Goal: Communication & Community: Answer question/provide support

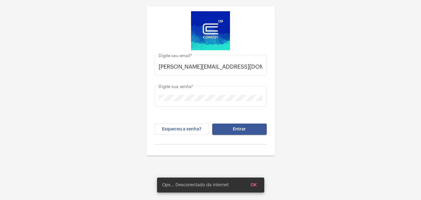
click at [229, 125] on button "Entrar" at bounding box center [239, 129] width 55 height 11
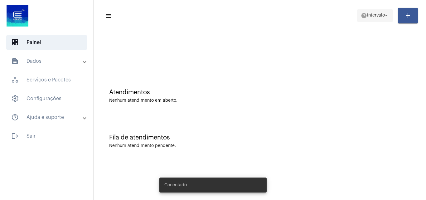
click at [369, 15] on span "Intervalo" at bounding box center [376, 15] width 18 height 4
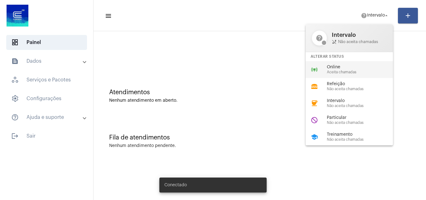
drag, startPoint x: 335, startPoint y: 75, endPoint x: 299, endPoint y: 54, distance: 42.1
click at [334, 74] on div "online_prediction Online Aceita chamadas" at bounding box center [354, 69] width 97 height 17
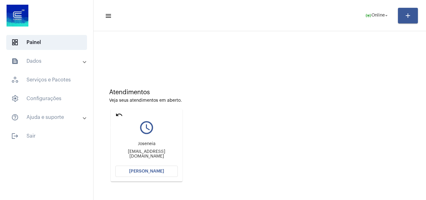
click at [119, 118] on mat-icon "undo" at bounding box center [118, 114] width 7 height 7
click at [119, 115] on mat-icon "undo" at bounding box center [118, 114] width 7 height 7
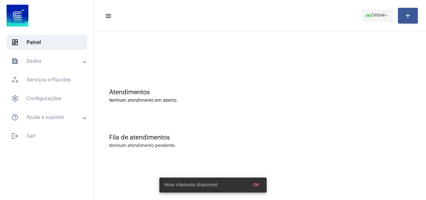
click at [372, 14] on span "Online" at bounding box center [378, 15] width 13 height 4
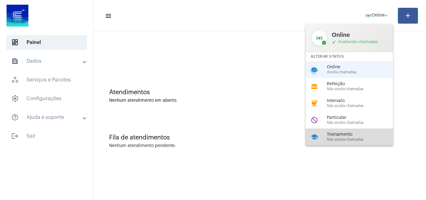
click at [341, 134] on span "Treinamento" at bounding box center [362, 134] width 71 height 5
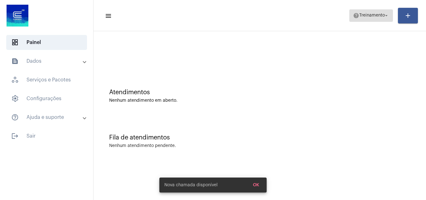
click at [353, 16] on mat-icon "help" at bounding box center [356, 15] width 6 height 6
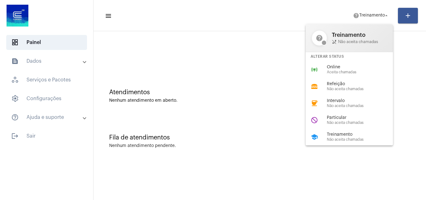
drag, startPoint x: 353, startPoint y: 60, endPoint x: 348, endPoint y: 69, distance: 9.9
click at [352, 62] on div "help Treinamento phone_disabled Não aceita chamadas Alterar Status online_predi…" at bounding box center [349, 84] width 87 height 121
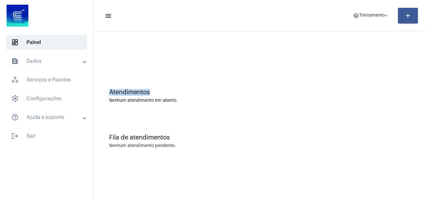
click at [348, 71] on div "Atendimentos Nenhum atendimento em aberto. Fila de atendimentos Nenhum atendime…" at bounding box center [260, 97] width 326 height 126
click at [367, 18] on span "help Treinamento arrow_drop_down" at bounding box center [371, 15] width 36 height 11
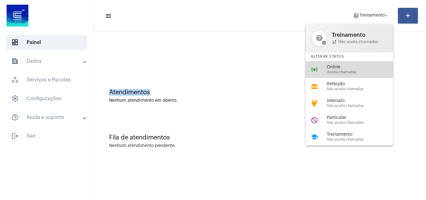
click at [332, 72] on span "Aceita chamadas" at bounding box center [362, 72] width 71 height 4
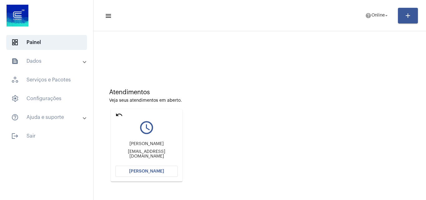
click at [150, 170] on span "[PERSON_NAME]" at bounding box center [146, 171] width 35 height 4
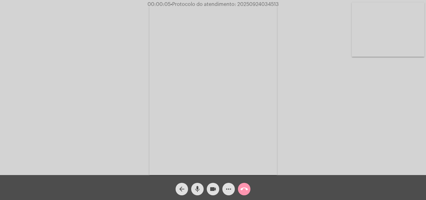
click at [401, 122] on div "Acessando Câmera e Microfone..." at bounding box center [213, 89] width 425 height 175
click at [230, 190] on mat-icon "more_horiz" at bounding box center [228, 188] width 7 height 7
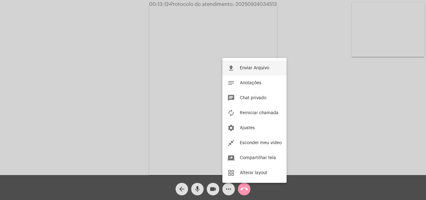
click at [260, 67] on span "Enviar Arquivo" at bounding box center [254, 68] width 29 height 4
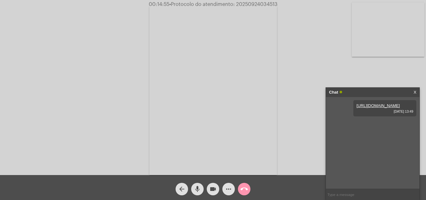
click at [222, 183] on button "more_horiz" at bounding box center [228, 189] width 12 height 12
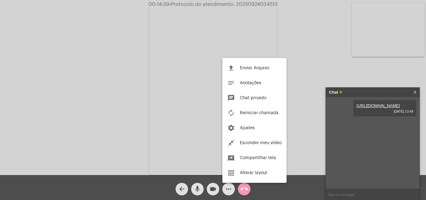
click at [181, 99] on div at bounding box center [213, 100] width 426 height 200
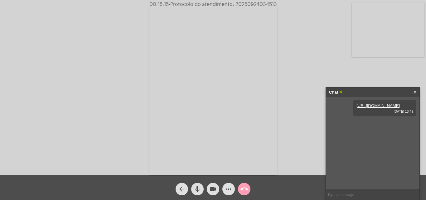
click at [243, 187] on mat-icon "call_end" at bounding box center [244, 188] width 7 height 7
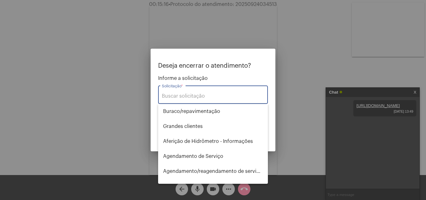
click at [187, 96] on input "Solicitação *" at bounding box center [213, 96] width 102 height 6
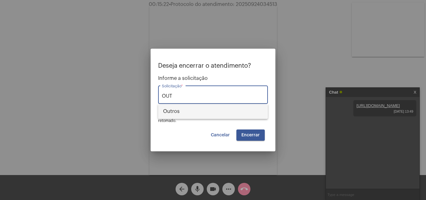
click at [183, 107] on span "Outros" at bounding box center [213, 111] width 100 height 15
type input "Outros"
click at [247, 132] on button "Encerrar" at bounding box center [250, 134] width 28 height 11
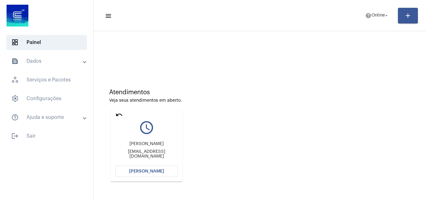
click at [116, 115] on mat-icon "undo" at bounding box center [118, 114] width 7 height 7
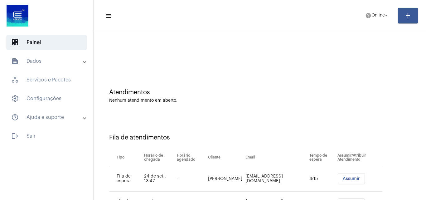
click at [343, 176] on button "Assumir" at bounding box center [351, 178] width 27 height 11
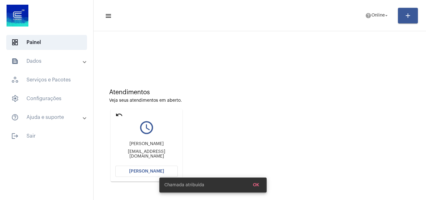
click at [152, 169] on span "Abrir Chamada" at bounding box center [146, 171] width 35 height 4
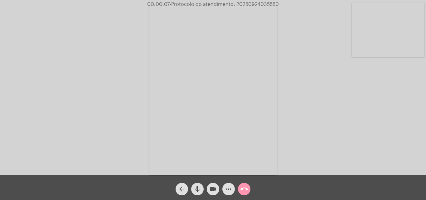
click at [402, 135] on div "Acessando Câmera e Microfone..." at bounding box center [213, 89] width 425 height 175
click at [102, 108] on div "Acessando Câmera e Microfone..." at bounding box center [213, 89] width 425 height 175
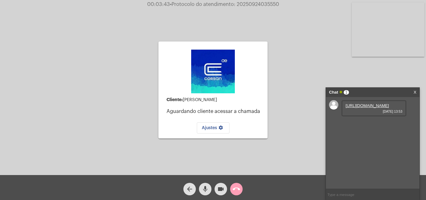
click at [236, 189] on mat-icon "call_end" at bounding box center [236, 188] width 7 height 7
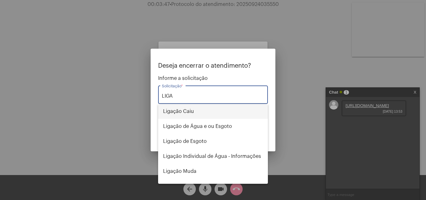
click at [186, 110] on span "Ligação Caiu" at bounding box center [213, 111] width 100 height 15
type input "Ligação Caiu"
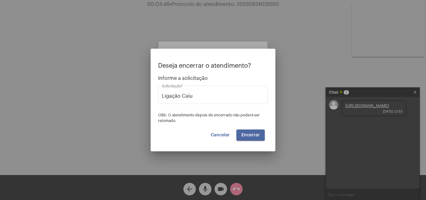
click at [240, 134] on button "Encerrar" at bounding box center [250, 134] width 28 height 11
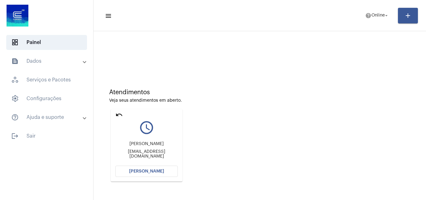
click at [137, 171] on span "Abrir Chamada" at bounding box center [146, 171] width 35 height 4
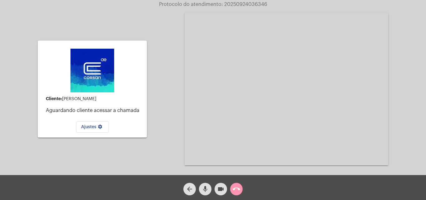
click at [235, 190] on mat-icon "call_end" at bounding box center [236, 188] width 7 height 7
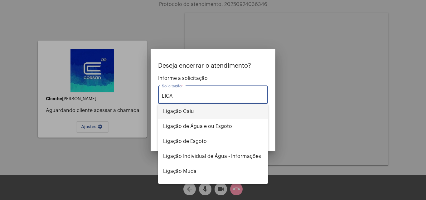
click at [192, 111] on span "Ligação Caiu" at bounding box center [213, 111] width 100 height 15
type input "Ligação Caiu"
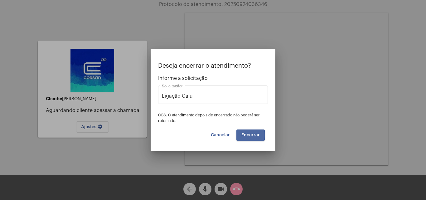
click at [241, 135] on button "Encerrar" at bounding box center [250, 134] width 28 height 11
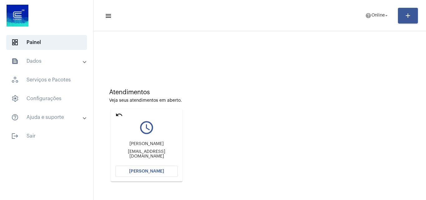
click at [119, 114] on mat-icon "undo" at bounding box center [118, 114] width 7 height 7
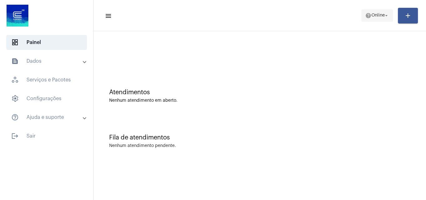
click at [372, 12] on span "help Online arrow_drop_down" at bounding box center [377, 15] width 24 height 11
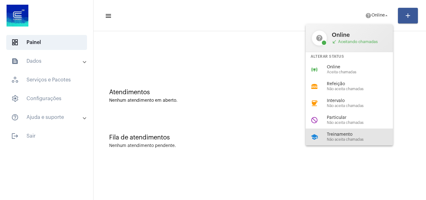
drag, startPoint x: 345, startPoint y: 134, endPoint x: 224, endPoint y: 41, distance: 152.8
click at [340, 134] on span "Treinamento" at bounding box center [362, 134] width 71 height 5
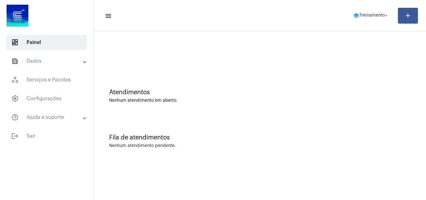
drag, startPoint x: 171, startPoint y: 65, endPoint x: 143, endPoint y: 6, distance: 65.2
click at [171, 60] on div at bounding box center [260, 52] width 326 height 36
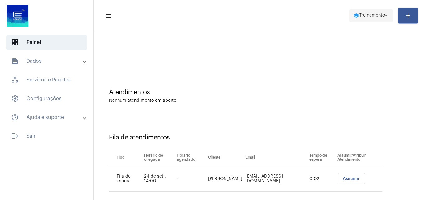
click at [366, 14] on span "Treinamento" at bounding box center [372, 15] width 26 height 4
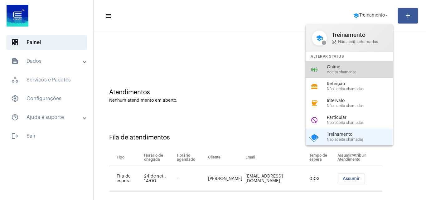
click at [340, 69] on span "Online" at bounding box center [362, 67] width 71 height 5
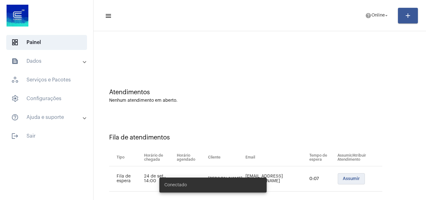
click at [343, 177] on span "Assumir" at bounding box center [351, 179] width 17 height 4
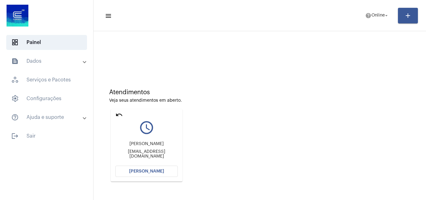
click at [132, 169] on span "Abrir Chamada" at bounding box center [146, 171] width 35 height 4
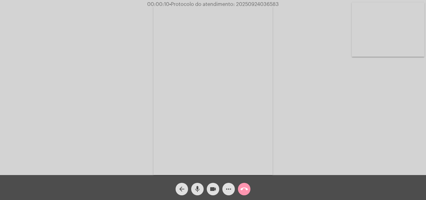
click at [389, 134] on div "Acessando Câmera e Microfone..." at bounding box center [213, 89] width 425 height 175
click at [229, 191] on mat-icon "more_horiz" at bounding box center [228, 188] width 7 height 7
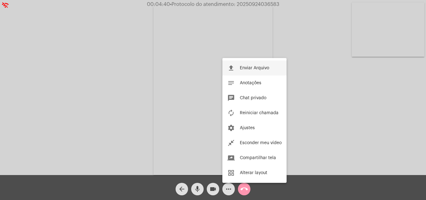
click at [239, 71] on button "file_upload Enviar Arquivo" at bounding box center [254, 68] width 64 height 15
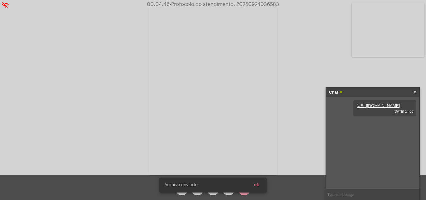
click at [230, 192] on snack-bar-container "Arquivo enviado ok" at bounding box center [212, 185] width 107 height 15
click at [256, 183] on span "ok" at bounding box center [256, 185] width 5 height 4
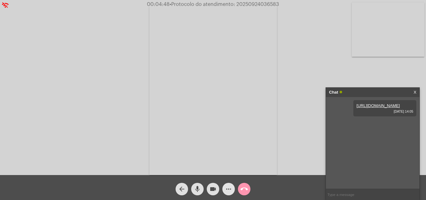
click at [226, 185] on mat-icon "more_horiz" at bounding box center [228, 188] width 7 height 7
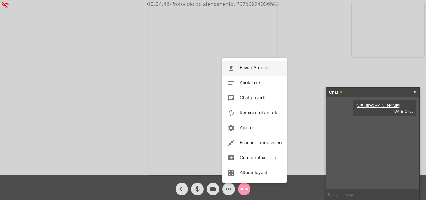
click at [243, 69] on span "Enviar Arquivo" at bounding box center [254, 68] width 29 height 4
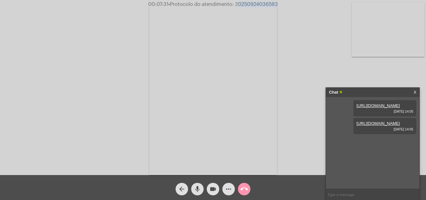
drag, startPoint x: 237, startPoint y: 5, endPoint x: 282, endPoint y: 7, distance: 45.0
click at [282, 7] on app-call "00:07:31 • Protocolo do atendimento: 20250924036583 Acessando Câmera e Microfon…" at bounding box center [213, 100] width 426 height 200
copy app-call "20250924036583 Acessando Câmera e Microfone..."
click at [352, 193] on input "text" at bounding box center [373, 194] width 94 height 11
paste input "20250924036583"
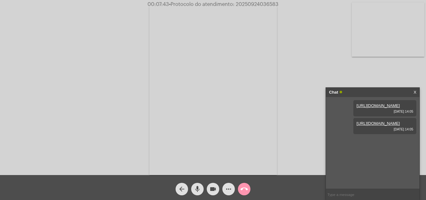
type input "20250924036583"
click at [243, 188] on mat-icon "call_end" at bounding box center [244, 188] width 7 height 7
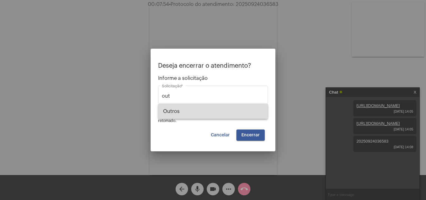
click at [178, 109] on span "Outros" at bounding box center [213, 111] width 100 height 15
type input "Outros"
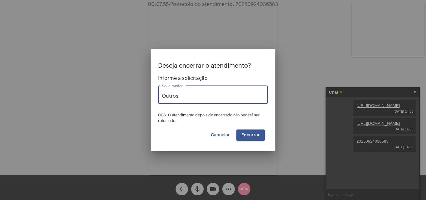
click at [257, 137] on span "Encerrar" at bounding box center [250, 135] width 18 height 4
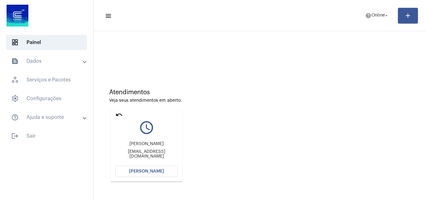
click at [117, 113] on mat-icon "undo" at bounding box center [118, 114] width 7 height 7
click at [117, 112] on mat-icon "undo" at bounding box center [118, 114] width 7 height 7
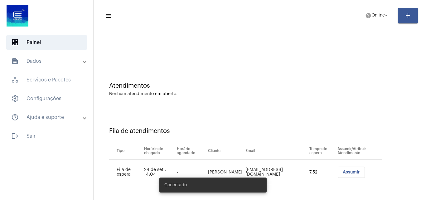
scroll to position [8, 0]
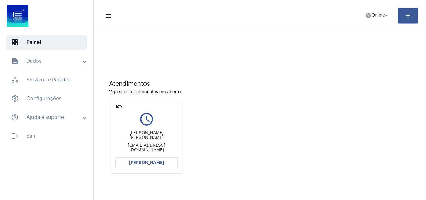
click at [143, 165] on button "[PERSON_NAME]" at bounding box center [146, 162] width 62 height 11
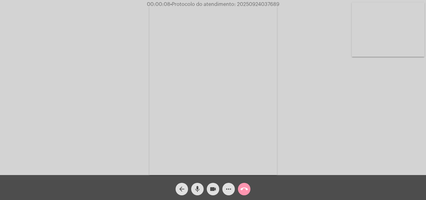
click at [400, 121] on div "Acessando Câmera e Microfone..." at bounding box center [213, 89] width 425 height 175
click at [231, 189] on mat-icon "more_horiz" at bounding box center [228, 188] width 7 height 7
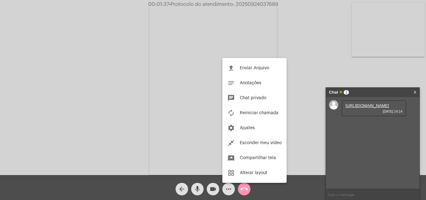
click at [358, 110] on div at bounding box center [213, 100] width 426 height 200
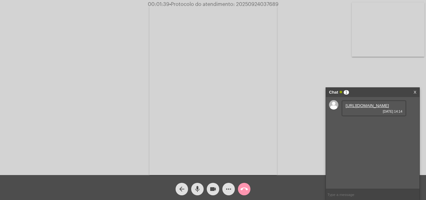
click at [358, 108] on link "[URL][DOMAIN_NAME]" at bounding box center [367, 105] width 43 height 5
click at [355, 126] on link "[URL][DOMAIN_NAME]" at bounding box center [367, 123] width 43 height 5
click at [229, 189] on mat-icon "more_horiz" at bounding box center [228, 188] width 7 height 7
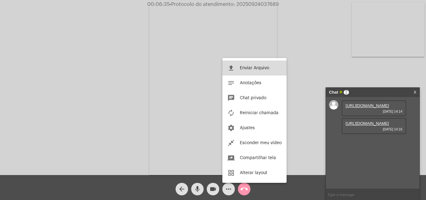
click at [253, 68] on span "Enviar Arquivo" at bounding box center [254, 68] width 29 height 4
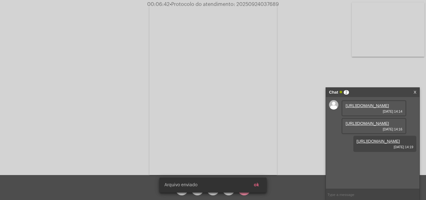
scroll to position [5, 0]
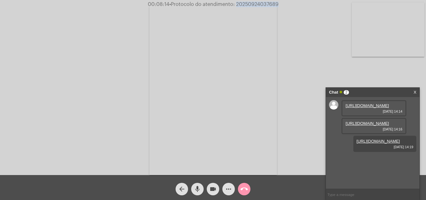
drag, startPoint x: 235, startPoint y: 4, endPoint x: 281, endPoint y: 8, distance: 45.7
click at [281, 8] on app-call "00:08:14 • Protocolo do atendimento: 20250924037689 Acessando Câmera e Microfon…" at bounding box center [213, 100] width 426 height 200
copy app-call "20250924037689 Acessando Câmera e Microfone..."
click at [345, 194] on input "text" at bounding box center [373, 194] width 94 height 11
paste input "20250924037689"
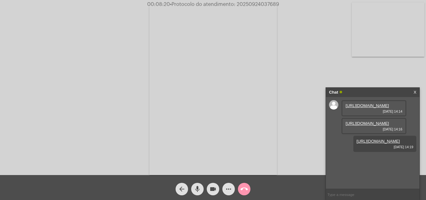
type input "20250924037689"
click at [245, 188] on mat-icon "call_end" at bounding box center [244, 188] width 7 height 7
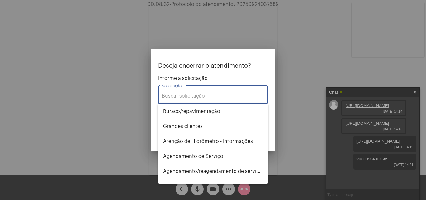
click at [186, 95] on input "Solicitação *" at bounding box center [213, 96] width 102 height 6
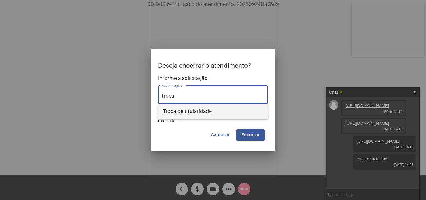
click at [202, 113] on span "Troca de titularidade" at bounding box center [213, 111] width 100 height 15
type input "Troca de titularidade"
click at [247, 134] on span "Encerrar" at bounding box center [250, 135] width 18 height 4
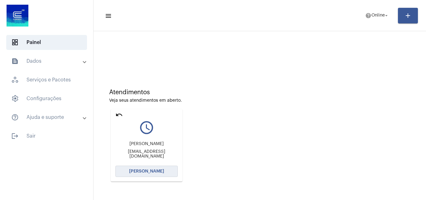
click at [140, 171] on span "[PERSON_NAME]" at bounding box center [146, 171] width 35 height 4
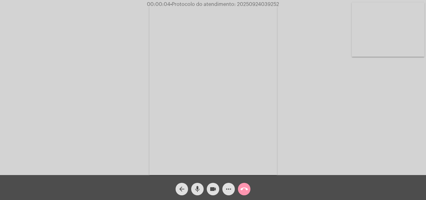
drag, startPoint x: 401, startPoint y: 152, endPoint x: 393, endPoint y: 151, distance: 7.9
click at [401, 152] on div "Acessando Câmera e Microfone..." at bounding box center [213, 89] width 425 height 175
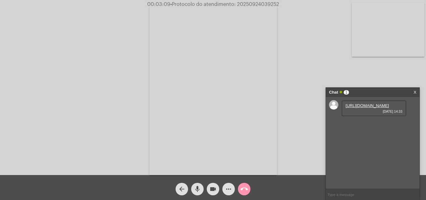
click at [370, 108] on link "https://neft-transfer-bucket.s3.amazonaws.com/temp-c97c1869-f761-7273-37fe-5539…" at bounding box center [367, 105] width 43 height 5
click at [363, 107] on link "https://neft-transfer-bucket.s3.amazonaws.com/temp-c97c1869-f761-7273-37fe-5539…" at bounding box center [367, 105] width 43 height 5
click at [229, 187] on mat-icon "more_horiz" at bounding box center [228, 188] width 7 height 7
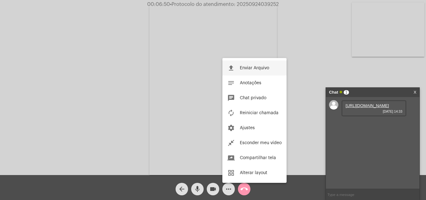
click at [246, 65] on button "file_upload Enviar Arquivo" at bounding box center [254, 68] width 64 height 15
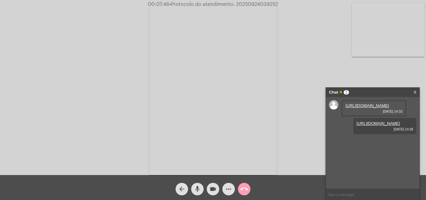
click at [247, 188] on mat-icon "call_end" at bounding box center [244, 188] width 7 height 7
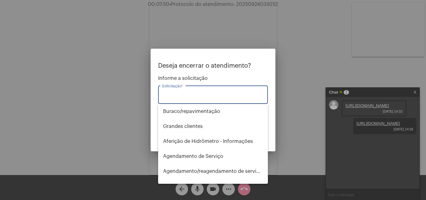
type input "o"
type input "2"
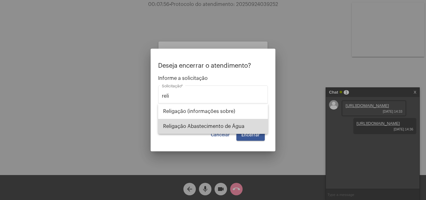
click at [210, 125] on span "Religação Abastecimento de Água" at bounding box center [213, 126] width 100 height 15
type input "Religação Abastecimento de Água"
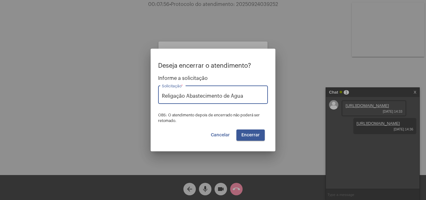
click at [264, 136] on button "Encerrar" at bounding box center [250, 134] width 28 height 11
click at [258, 136] on span "Encerrar" at bounding box center [250, 135] width 18 height 4
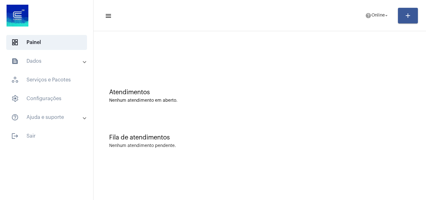
click at [379, 23] on mat-toolbar-row "menu help Online arrow_drop_down add" at bounding box center [260, 16] width 333 height 20
click at [380, 15] on span "Online" at bounding box center [378, 15] width 13 height 4
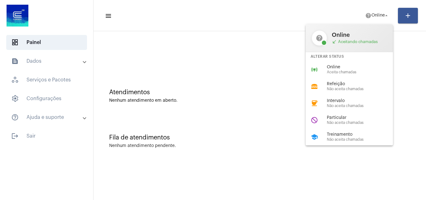
drag, startPoint x: 344, startPoint y: 119, endPoint x: 342, endPoint y: 94, distance: 25.4
click at [343, 115] on span "Particular" at bounding box center [362, 117] width 71 height 5
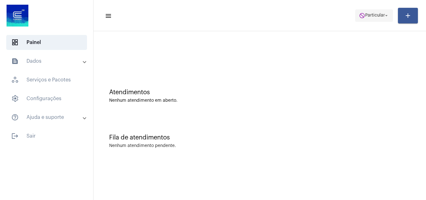
click at [373, 12] on span "do_not_disturb Particular arrow_drop_down" at bounding box center [374, 15] width 30 height 11
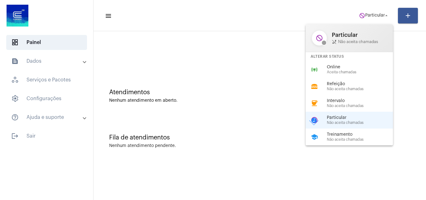
click at [346, 66] on span "Online" at bounding box center [362, 67] width 71 height 5
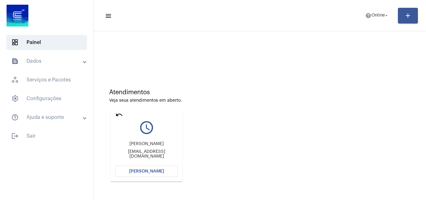
click at [137, 171] on span "[PERSON_NAME]" at bounding box center [146, 171] width 35 height 4
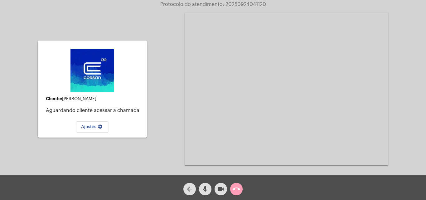
click at [237, 184] on span "call_end" at bounding box center [236, 189] width 7 height 12
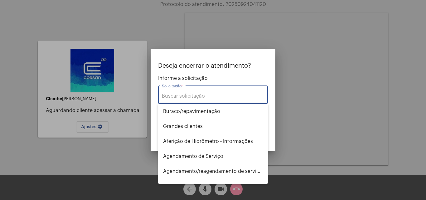
click at [187, 92] on div "Solicitação *" at bounding box center [213, 94] width 102 height 20
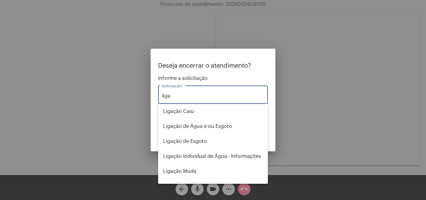
type input "liga"
click at [345, 143] on div at bounding box center [213, 100] width 426 height 200
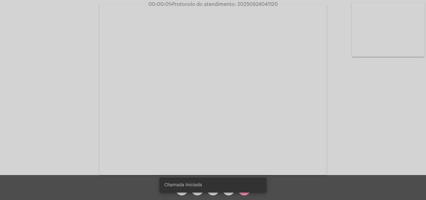
click at [185, 191] on snack-bar-container "Chamada Iniciada" at bounding box center [212, 185] width 107 height 15
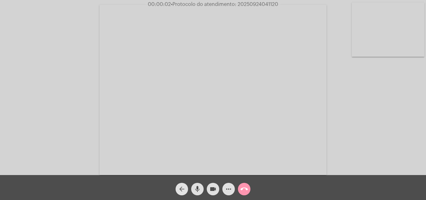
click at [185, 191] on mat-icon "arrow_back" at bounding box center [181, 188] width 7 height 7
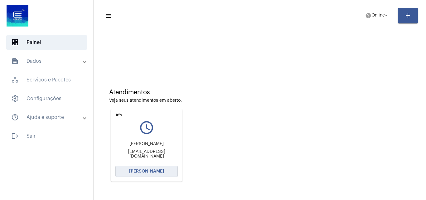
click at [151, 169] on span "[PERSON_NAME]" at bounding box center [146, 171] width 35 height 4
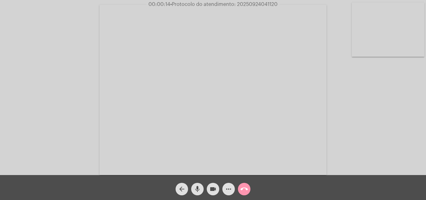
click at [409, 150] on div "Acessando Câmera e Microfone..." at bounding box center [213, 89] width 425 height 175
click at [226, 189] on mat-icon "more_horiz" at bounding box center [228, 188] width 7 height 7
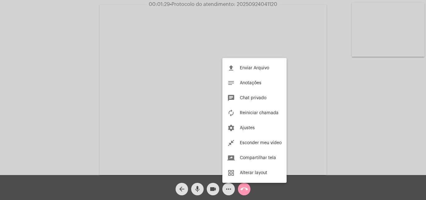
click at [284, 29] on div at bounding box center [213, 100] width 426 height 200
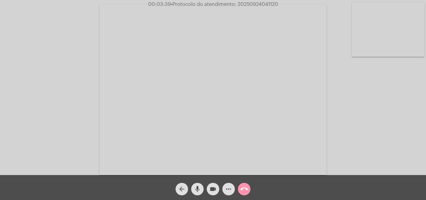
click at [196, 192] on mat-icon "mic" at bounding box center [197, 188] width 7 height 7
click at [212, 189] on mat-icon "videocam" at bounding box center [212, 188] width 7 height 7
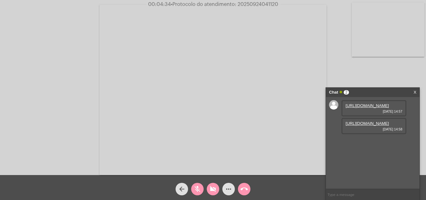
click at [197, 191] on mat-icon "mic_off" at bounding box center [197, 188] width 7 height 7
click at [364, 108] on link "https://neft-transfer-bucket.s3.amazonaws.com/temp-76586d3c-71f9-300b-2293-a3df…" at bounding box center [367, 105] width 43 height 5
click at [355, 126] on link "https://neft-transfer-bucket.s3.amazonaws.com/temp-98f9b262-0b08-038b-102d-41a8…" at bounding box center [367, 123] width 43 height 5
click at [353, 108] on link "https://neft-transfer-bucket.s3.amazonaws.com/temp-76586d3c-71f9-300b-2293-a3df…" at bounding box center [367, 105] width 43 height 5
click at [201, 187] on button "mic" at bounding box center [197, 189] width 12 height 12
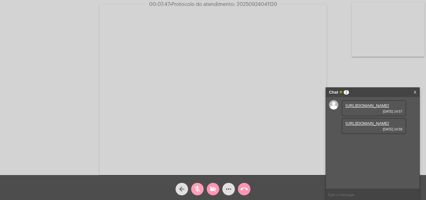
click at [198, 191] on mat-icon "mic_off" at bounding box center [197, 188] width 7 height 7
click at [213, 190] on mat-icon "videocam_off" at bounding box center [212, 188] width 7 height 7
drag, startPoint x: 236, startPoint y: 3, endPoint x: 273, endPoint y: 6, distance: 36.9
click at [272, 7] on span "• Protocolo do atendimento: 20250924041120" at bounding box center [222, 4] width 107 height 5
click at [269, 14] on video at bounding box center [213, 90] width 227 height 170
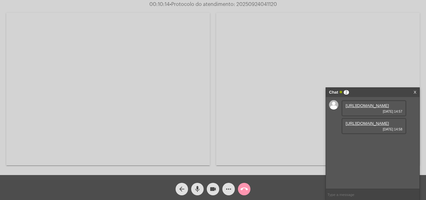
click at [203, 24] on video at bounding box center [108, 89] width 204 height 153
click at [245, 189] on mat-icon "call_end" at bounding box center [244, 188] width 7 height 7
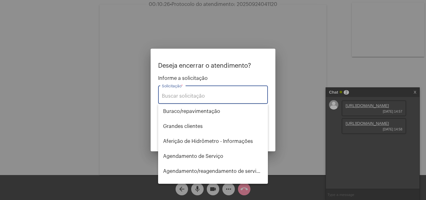
click at [191, 95] on input "Solicitação *" at bounding box center [213, 96] width 102 height 6
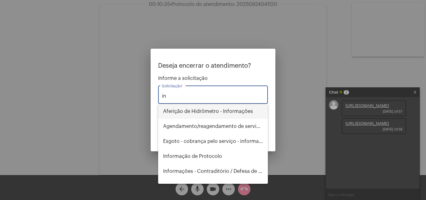
click at [210, 112] on span "Aferição de Hidrômetro - Informações" at bounding box center [213, 111] width 100 height 15
type input "Aferição de Hidrômetro - Informações"
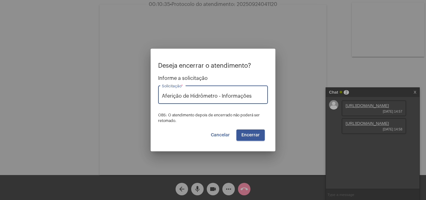
click at [247, 138] on button "Encerrar" at bounding box center [250, 134] width 28 height 11
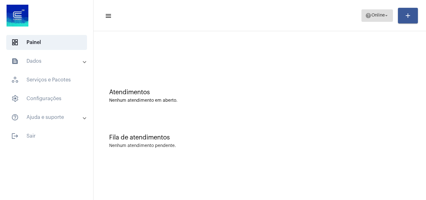
click at [372, 16] on span "Online" at bounding box center [378, 15] width 13 height 4
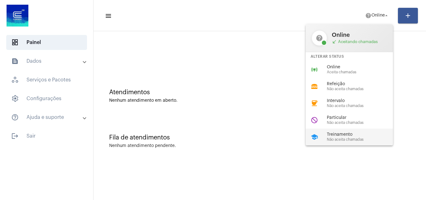
click at [339, 129] on div "school Treinamento Não aceita chamadas" at bounding box center [354, 137] width 97 height 17
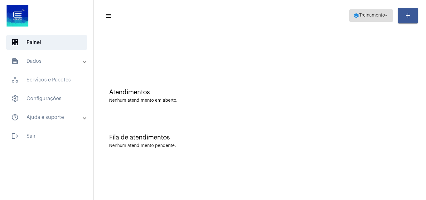
click at [355, 18] on mat-icon "school" at bounding box center [356, 15] width 6 height 6
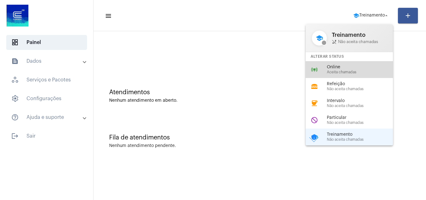
click at [332, 69] on span "Online" at bounding box center [362, 67] width 71 height 5
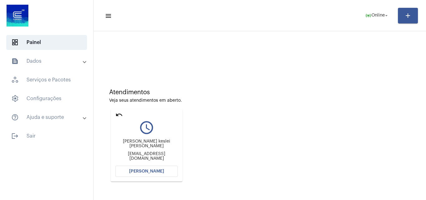
click at [141, 170] on span "Abrir Chamada" at bounding box center [146, 171] width 35 height 4
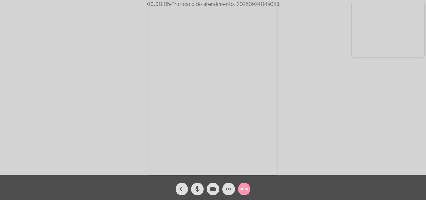
click at [413, 126] on div "Acessando Câmera e Microfone..." at bounding box center [213, 89] width 425 height 175
click at [229, 189] on mat-icon "more_horiz" at bounding box center [228, 188] width 7 height 7
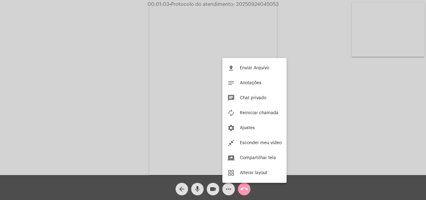
click at [294, 47] on div at bounding box center [213, 100] width 426 height 200
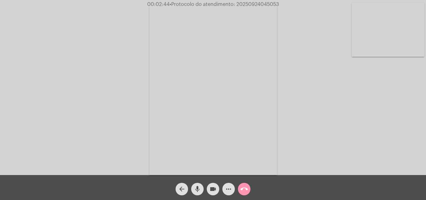
click at [183, 192] on mat-icon "arrow_back" at bounding box center [181, 188] width 7 height 7
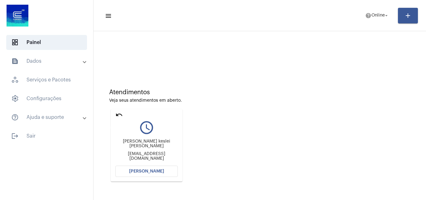
click at [117, 115] on mat-icon "undo" at bounding box center [118, 114] width 7 height 7
click at [147, 172] on span "Abrir Chamada" at bounding box center [146, 171] width 35 height 4
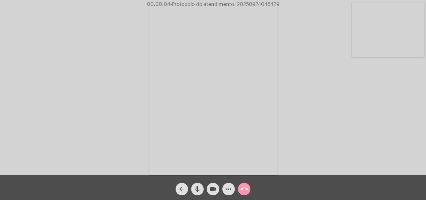
click at [382, 131] on div "Acessando Câmera e Microfone..." at bounding box center [213, 89] width 425 height 175
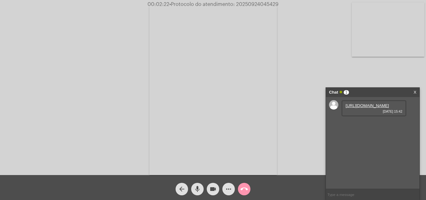
click at [369, 108] on link "https://neft-transfer-bucket.s3.amazonaws.com/temp-dd8040fb-dcc6-4bd8-8d91-2dcb…" at bounding box center [367, 105] width 43 height 5
click at [241, 189] on mat-icon "call_end" at bounding box center [244, 188] width 7 height 7
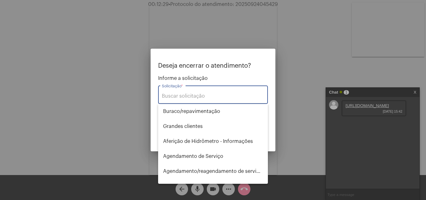
click at [197, 94] on input "Solicitação *" at bounding box center [213, 96] width 102 height 6
click at [207, 95] on input "Solicitação *" at bounding box center [213, 96] width 102 height 6
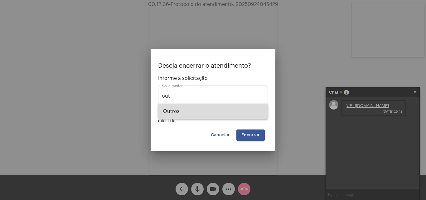
click at [181, 112] on span "Outros" at bounding box center [213, 111] width 100 height 15
type input "Outros"
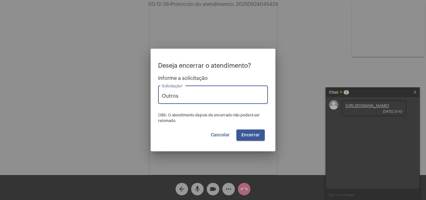
click at [248, 134] on span "Encerrar" at bounding box center [250, 135] width 18 height 4
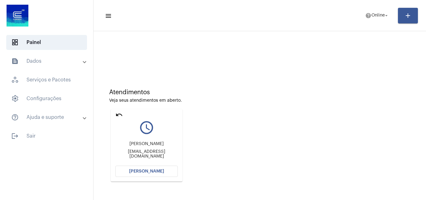
click at [141, 173] on span "Abrir Chamada" at bounding box center [146, 171] width 35 height 4
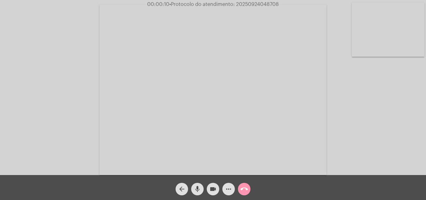
click at [377, 132] on div "Acessando Câmera e Microfone..." at bounding box center [213, 89] width 425 height 175
click at [376, 149] on div "Acessando Câmera e Microfone..." at bounding box center [213, 89] width 425 height 175
click at [230, 188] on mat-icon "more_horiz" at bounding box center [228, 188] width 7 height 7
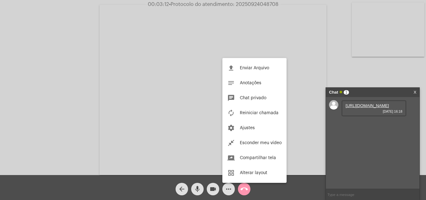
click at [359, 113] on div at bounding box center [213, 100] width 426 height 200
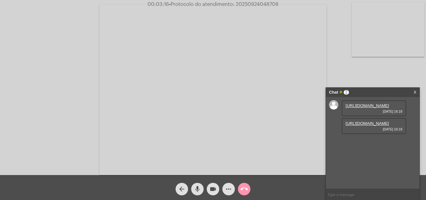
click at [365, 108] on link "https://neft-transfer-bucket.s3.amazonaws.com/temp-6e23096e-204d-2a2d-0350-ecb6…" at bounding box center [367, 105] width 43 height 5
click at [380, 126] on link "https://neft-transfer-bucket.s3.amazonaws.com/temp-5f3dd4eb-6f23-488d-6950-867a…" at bounding box center [367, 123] width 43 height 5
click at [367, 126] on link "https://neft-transfer-bucket.s3.amazonaws.com/temp-5f3dd4eb-6f23-488d-6950-867a…" at bounding box center [367, 123] width 43 height 5
click at [366, 144] on link "https://neft-transfer-bucket.s3.amazonaws.com/temp-56280edb-dae1-6391-6149-3443…" at bounding box center [367, 141] width 43 height 5
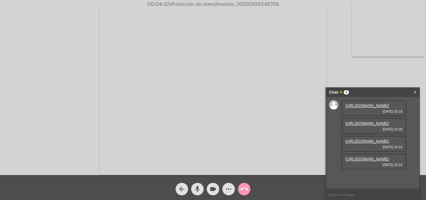
click at [364, 161] on link "https://neft-transfer-bucket.s3.amazonaws.com/temp-9bbc0832-da82-8200-1567-5088…" at bounding box center [367, 159] width 43 height 5
click at [232, 104] on video at bounding box center [213, 90] width 227 height 170
click at [149, 136] on video at bounding box center [108, 89] width 204 height 153
click at [344, 195] on input "text" at bounding box center [373, 194] width 94 height 11
paste input "2025/3540935"
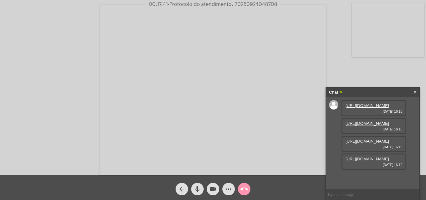
type input "2025/3540935"
click at [335, 194] on input "2025/3540935" at bounding box center [373, 194] width 94 height 11
click at [365, 194] on input "2025/3540935" at bounding box center [373, 194] width 94 height 11
click at [244, 189] on mat-icon "call_end" at bounding box center [244, 188] width 7 height 7
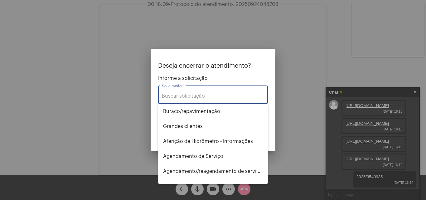
click at [198, 97] on input "Solicitação *" at bounding box center [213, 96] width 102 height 6
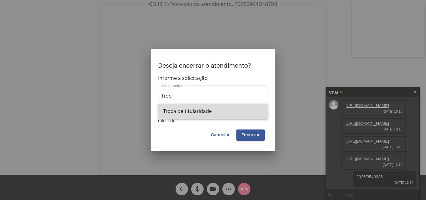
drag, startPoint x: 198, startPoint y: 114, endPoint x: 241, endPoint y: 125, distance: 45.0
click at [198, 114] on span "Troca de titularidade" at bounding box center [213, 111] width 100 height 15
type input "Troca de titularidade"
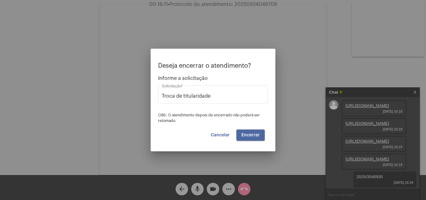
click at [257, 136] on span "Encerrar" at bounding box center [250, 135] width 18 height 4
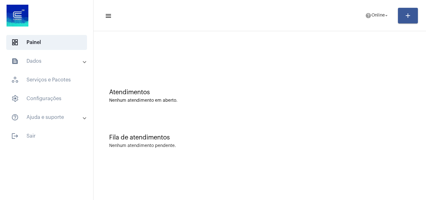
click at [384, 146] on div "Nenhum atendimento pendente." at bounding box center [259, 146] width 301 height 5
click at [372, 15] on span "Online" at bounding box center [378, 15] width 13 height 4
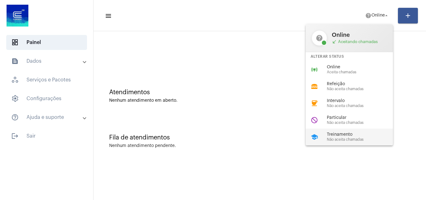
click at [350, 129] on div "school Treinamento Não aceita chamadas" at bounding box center [354, 137] width 97 height 17
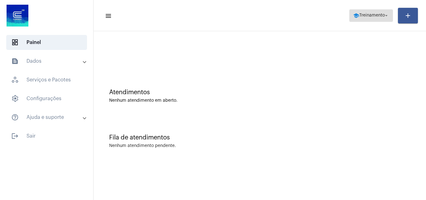
click at [362, 16] on span "Treinamento" at bounding box center [372, 15] width 26 height 4
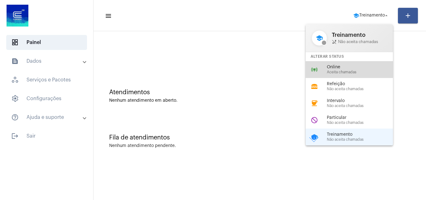
click at [331, 69] on span "Online" at bounding box center [362, 67] width 71 height 5
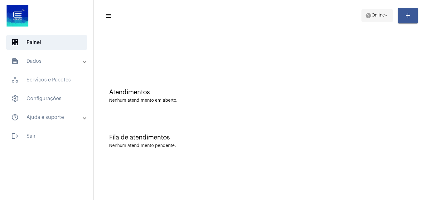
click at [374, 15] on span "Online" at bounding box center [378, 15] width 13 height 4
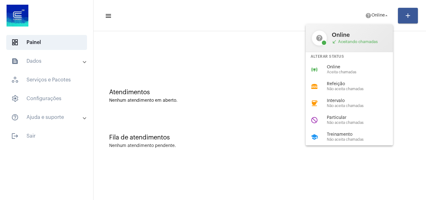
click at [223, 104] on div at bounding box center [213, 100] width 426 height 200
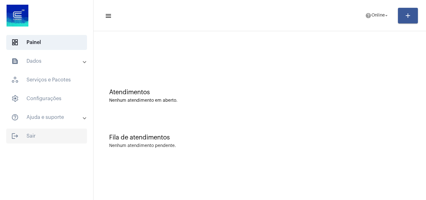
click at [44, 135] on span "logout Sair" at bounding box center [46, 136] width 81 height 15
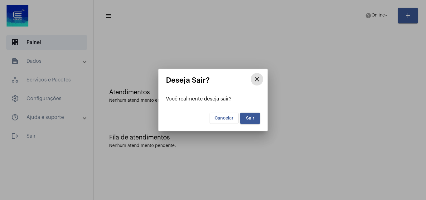
click at [254, 117] on button "Sair" at bounding box center [250, 118] width 20 height 11
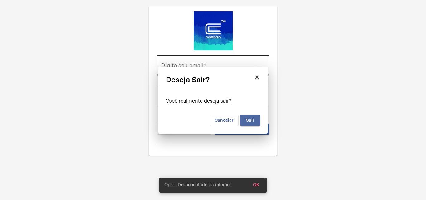
type input "[PERSON_NAME][EMAIL_ADDRESS][DOMAIN_NAME]"
